Goal: Find specific page/section: Find specific page/section

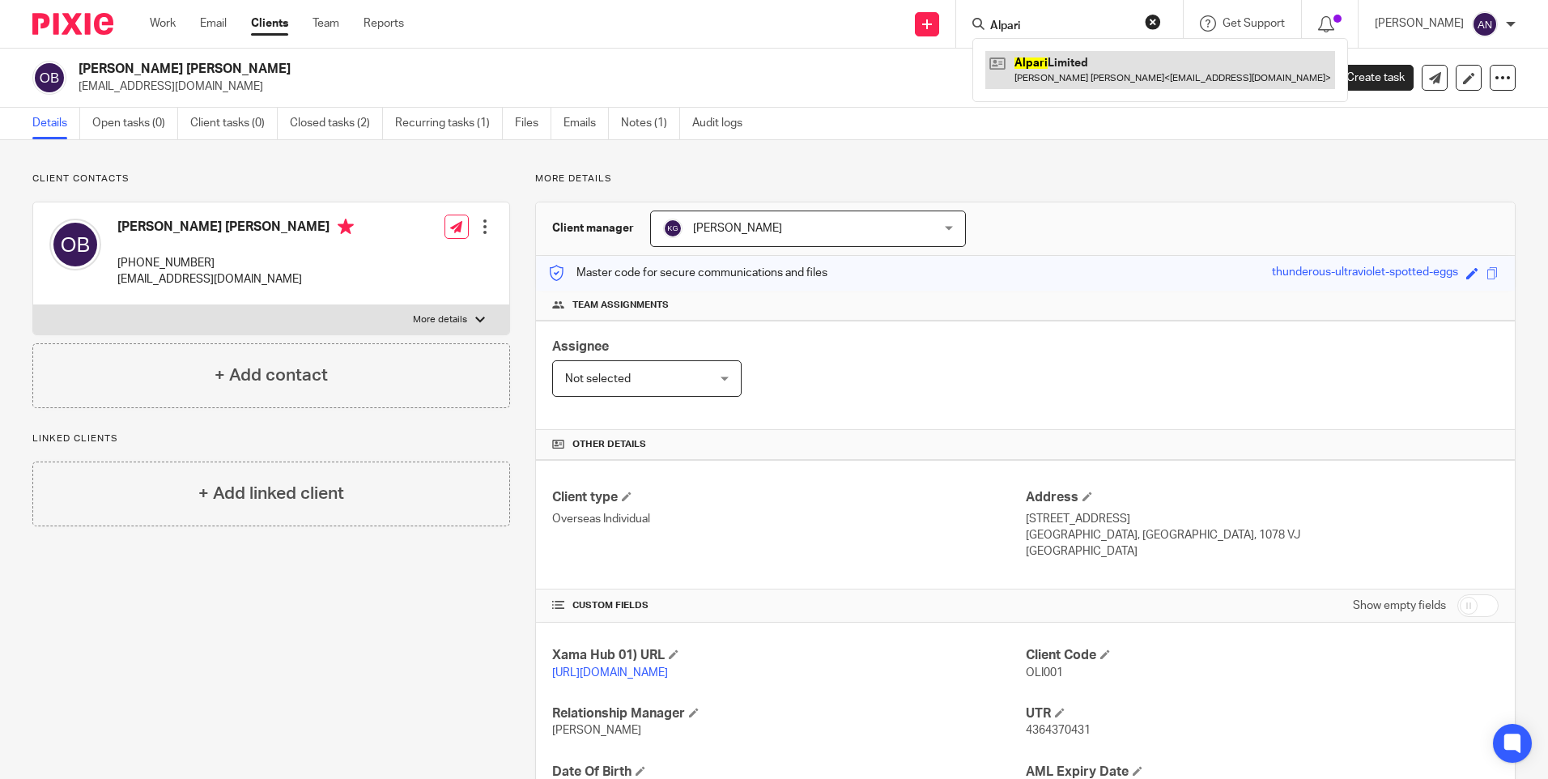
type input "Alpari"
click at [1075, 66] on link at bounding box center [1160, 69] width 350 height 37
